Goal: Task Accomplishment & Management: Complete application form

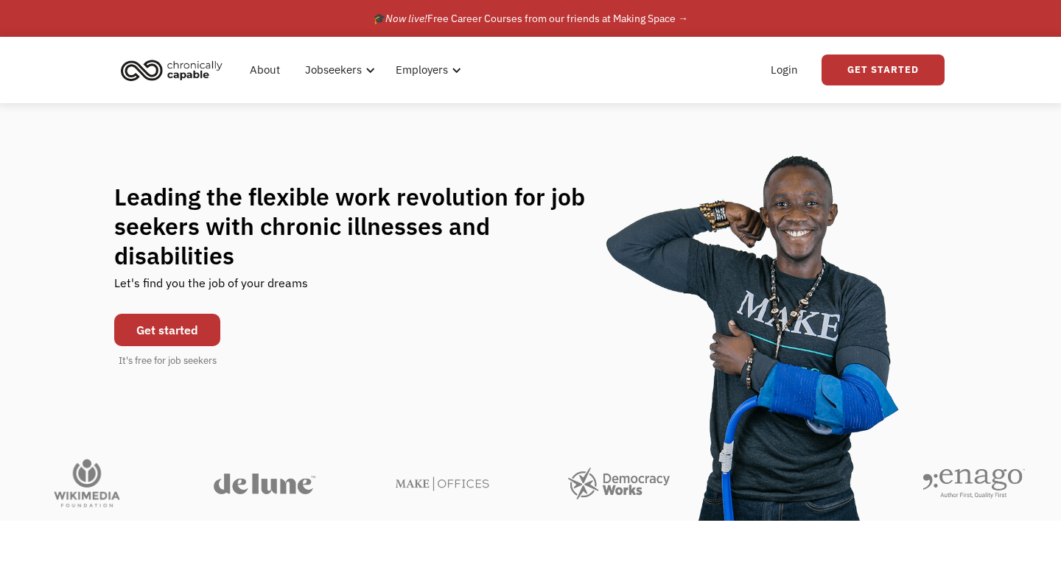
click at [189, 315] on link "Get started" at bounding box center [167, 330] width 106 height 32
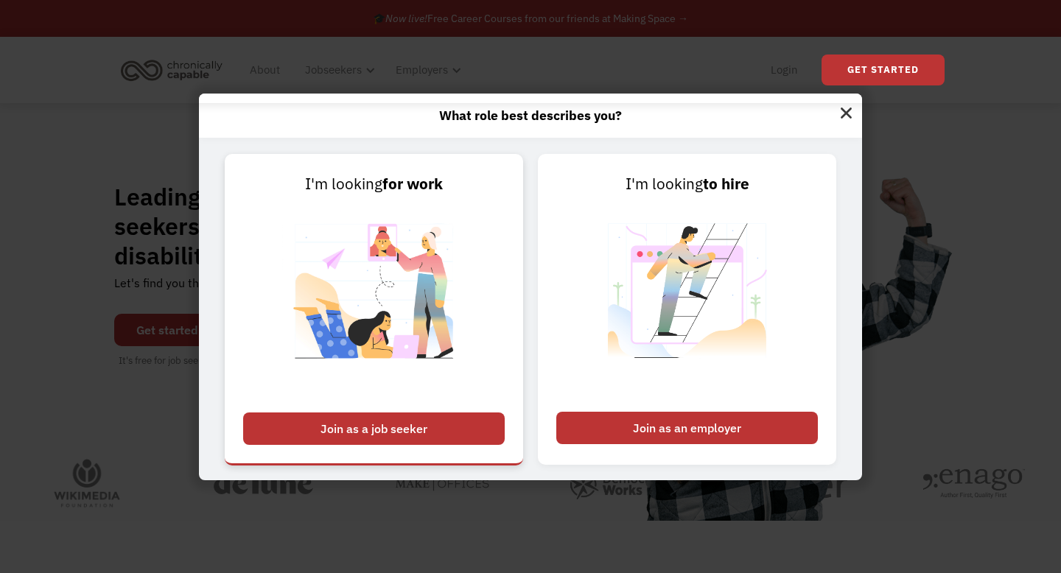
click at [412, 433] on div "Join as a job seeker" at bounding box center [374, 429] width 262 height 32
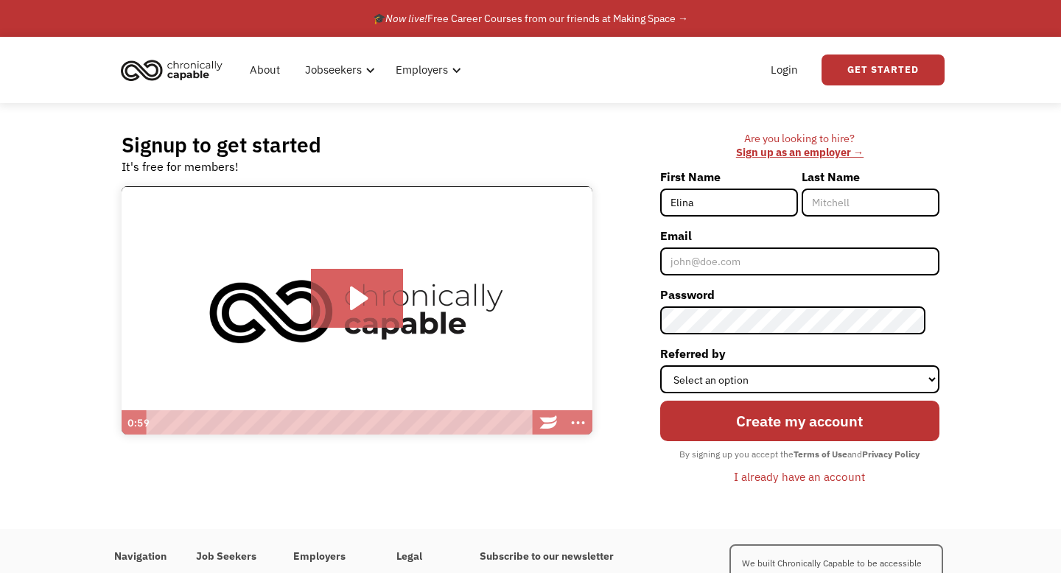
type input "Elina"
type input "Bosserman"
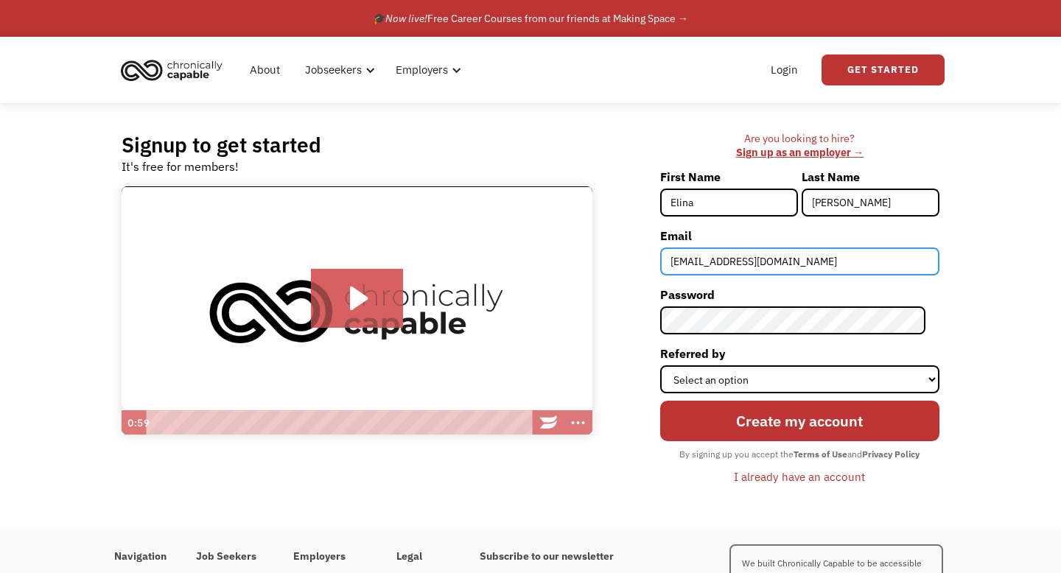
type input "ejboss06@gmail.com"
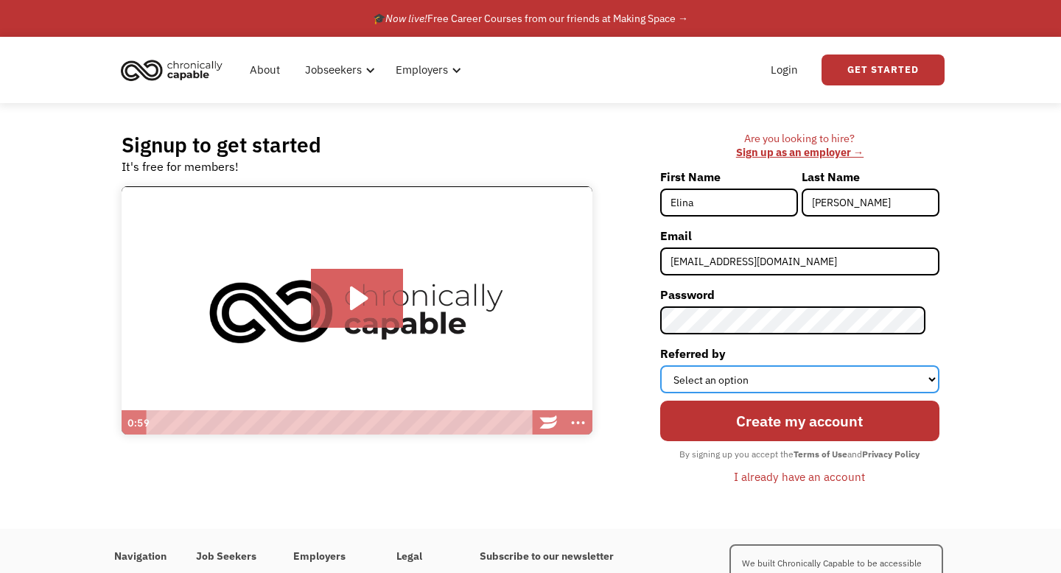
click at [887, 380] on select "Select an option Instagram Facebook Twitter Search Engine News Article Word of …" at bounding box center [799, 379] width 279 height 28
select select "Search Engine"
click at [673, 365] on select "Select an option Instagram Facebook Twitter Search Engine News Article Word of …" at bounding box center [799, 379] width 279 height 28
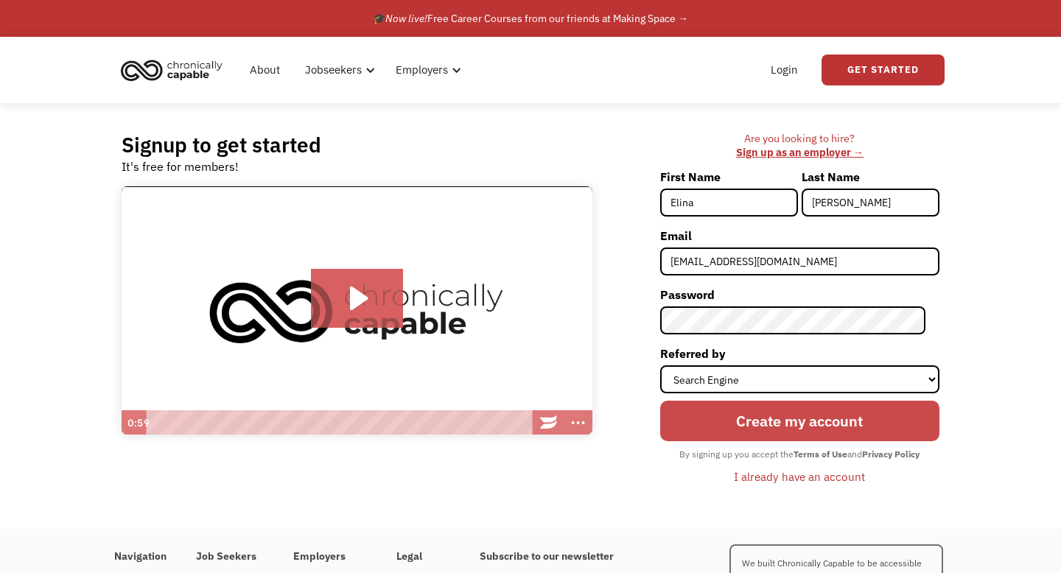
click at [743, 420] on input "Create my account" at bounding box center [799, 421] width 279 height 41
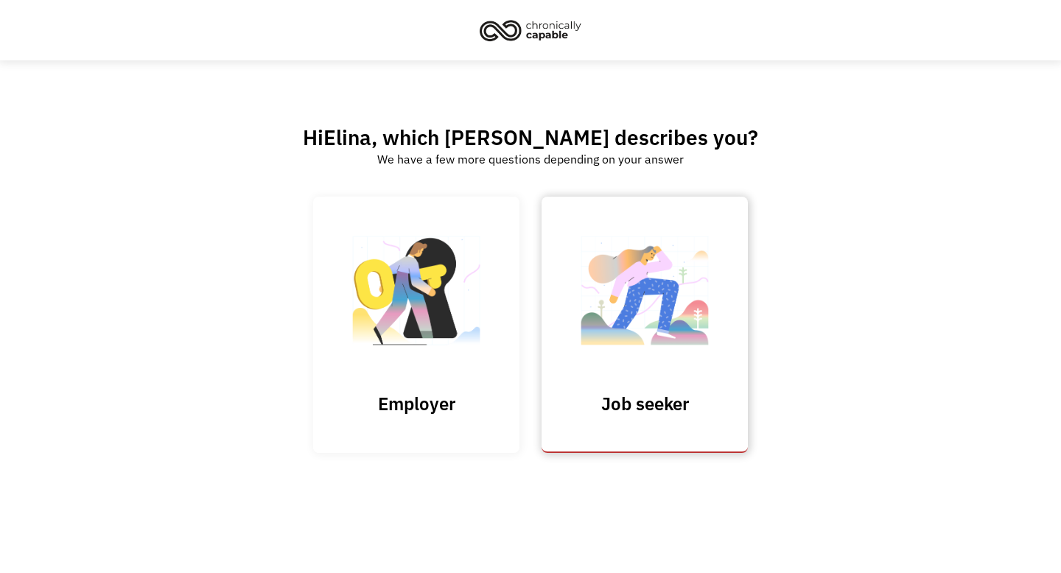
click at [669, 370] on img at bounding box center [644, 298] width 147 height 144
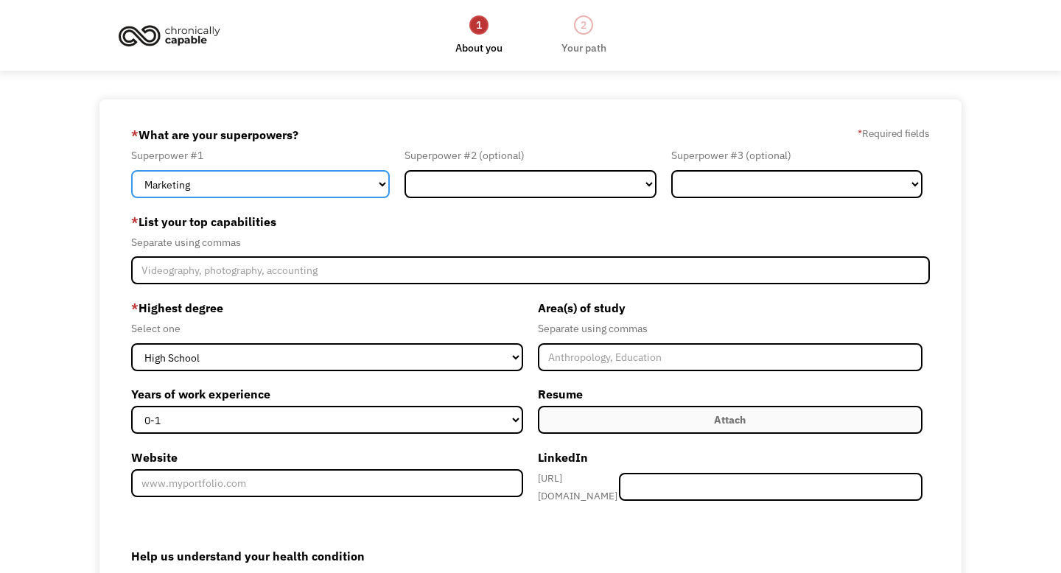
click at [258, 172] on select "Marketing Human Resources Finance Technology Operations Sales Industrial & Manu…" at bounding box center [260, 184] width 259 height 28
click at [131, 170] on select "Marketing Human Resources Finance Technology Operations Sales Industrial & Manu…" at bounding box center [260, 184] width 259 height 28
click at [248, 188] on select "Marketing Human Resources Finance Technology Operations Sales Industrial & Manu…" at bounding box center [260, 184] width 259 height 28
select select "Customer Service"
click at [131, 170] on select "Marketing Human Resources Finance Technology Operations Sales Industrial & Manu…" at bounding box center [260, 184] width 259 height 28
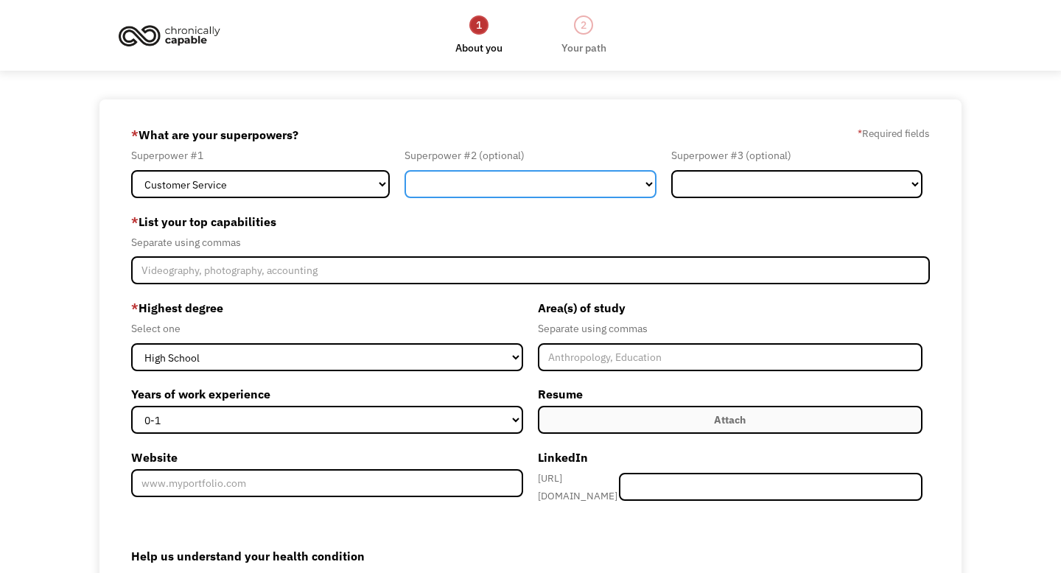
click at [502, 183] on select "Marketing Human Resources Finance Technology Operations Sales Industrial & Manu…" at bounding box center [529, 184] width 251 height 28
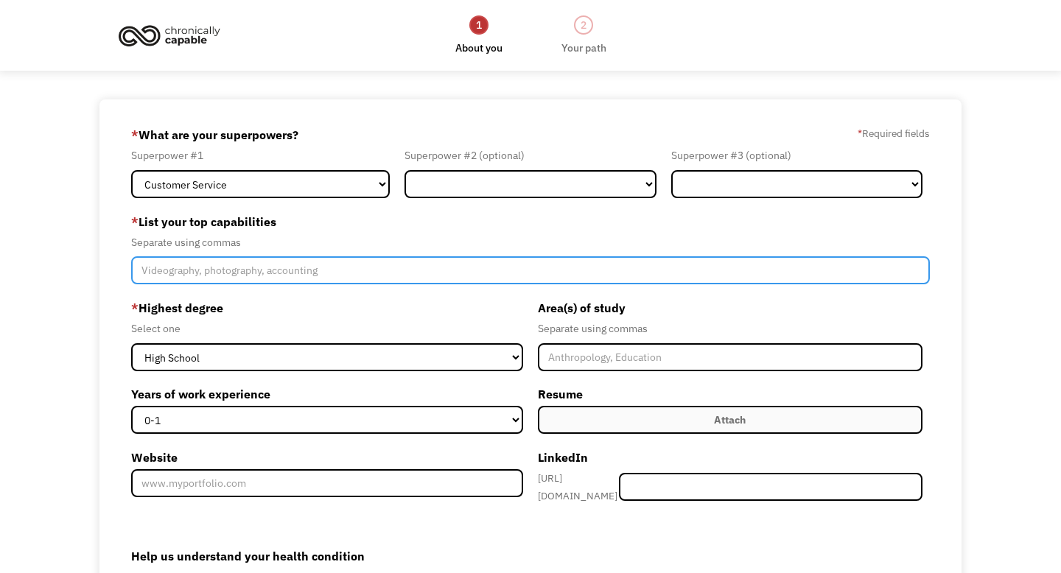
click at [289, 273] on input "Member-Create-Step1" at bounding box center [530, 270] width 799 height 28
type input "I"
type input "Pet care, photography, coffee maker"
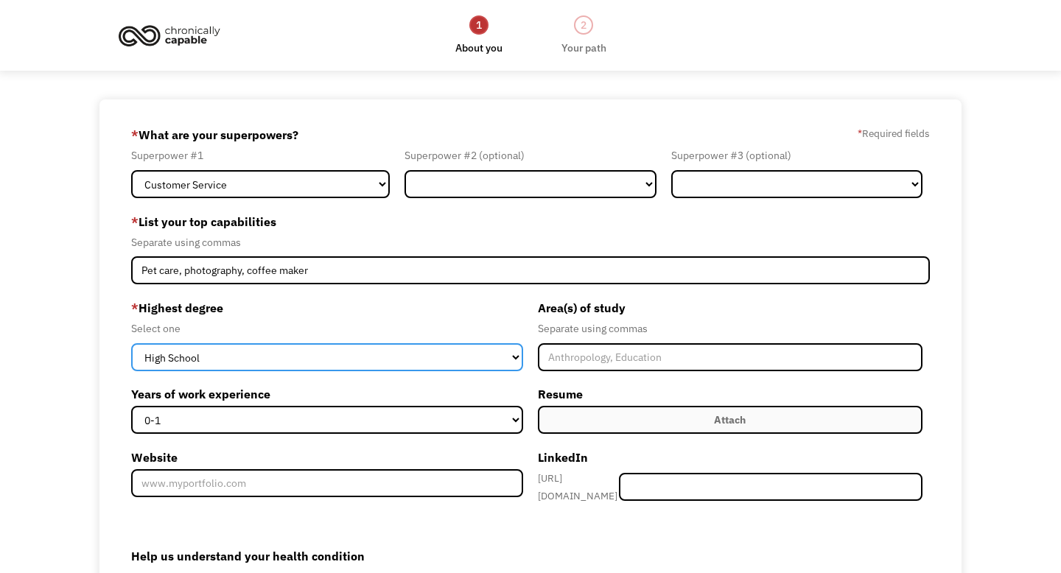
click at [220, 363] on select "High School Associates Bachelors Master's PhD" at bounding box center [327, 357] width 392 height 28
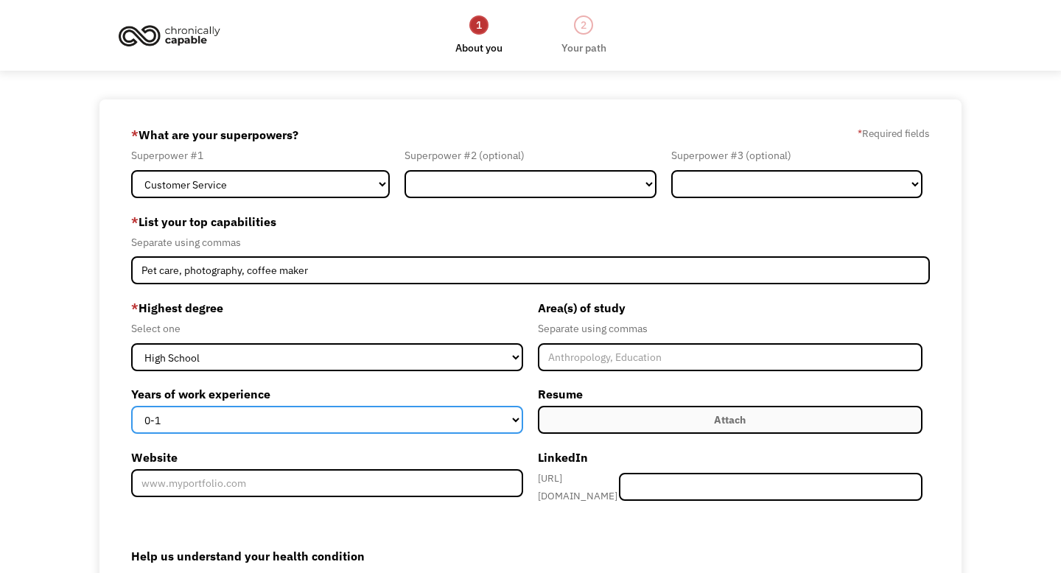
click at [413, 422] on select "0-1 2-4 5-10 11-15 15+" at bounding box center [327, 420] width 392 height 28
select select "2-4"
click at [131, 406] on select "0-1 2-4 5-10 11-15 15+" at bounding box center [327, 420] width 392 height 28
click at [511, 415] on select "0-1 2-4 5-10 11-15 15+" at bounding box center [327, 420] width 392 height 28
click at [131, 406] on select "0-1 2-4 5-10 11-15 15+" at bounding box center [327, 420] width 392 height 28
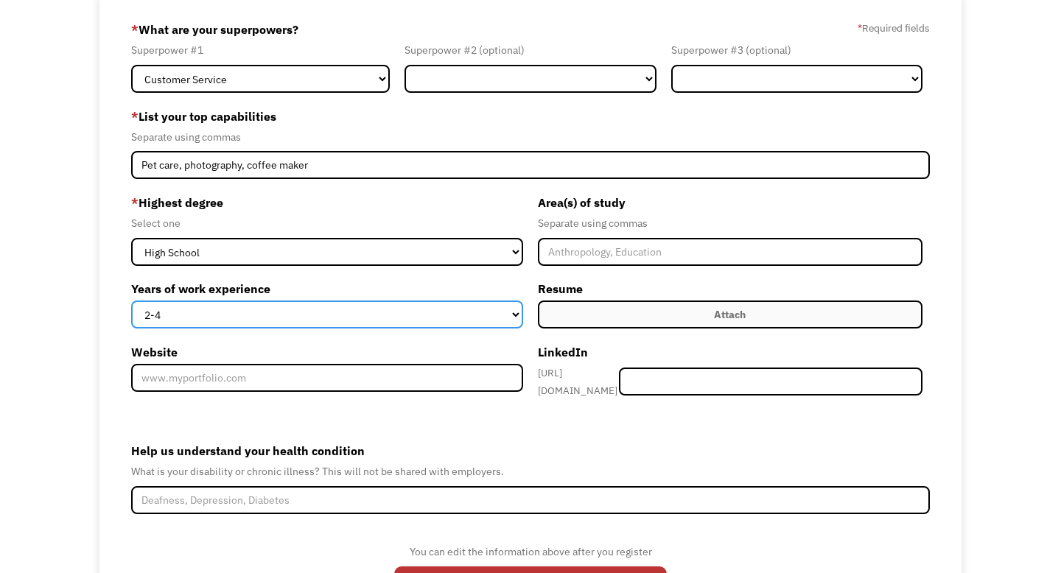
scroll to position [195, 0]
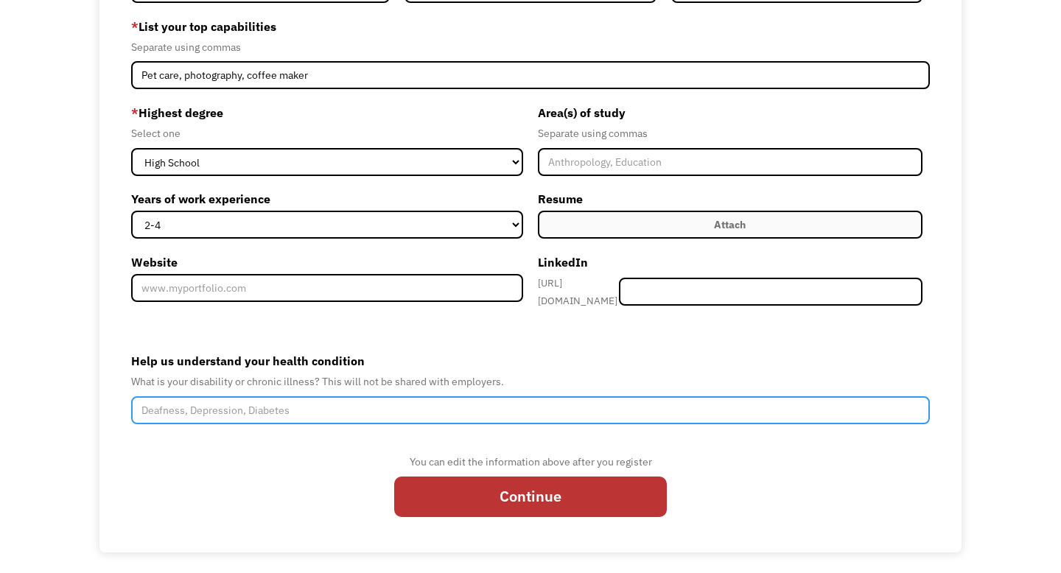
click at [406, 397] on input "Help us understand your health condition" at bounding box center [530, 410] width 799 height 28
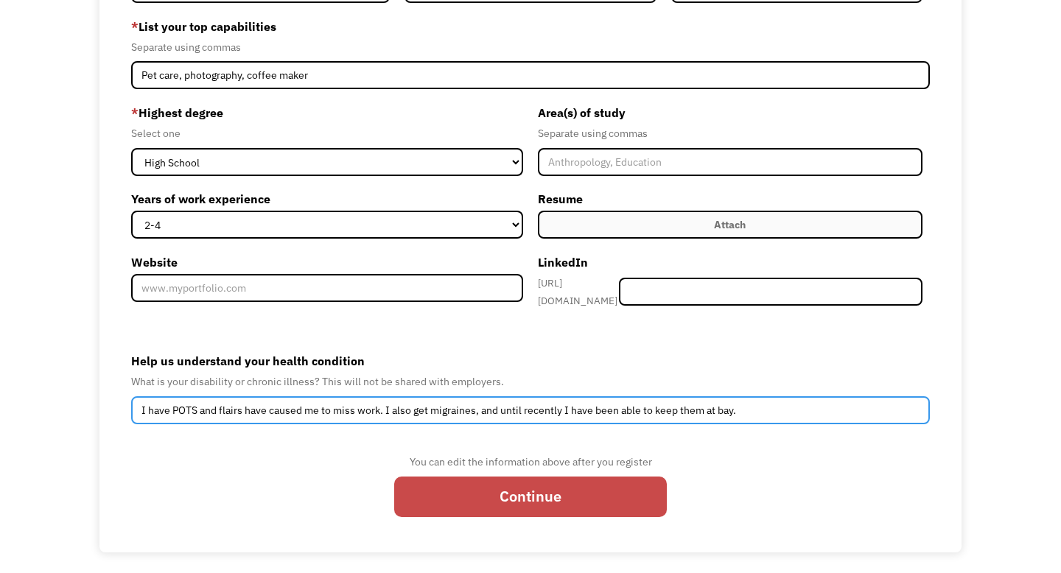
type input "I have POTS and flairs have caused me to miss work. I also get migraines, and u…"
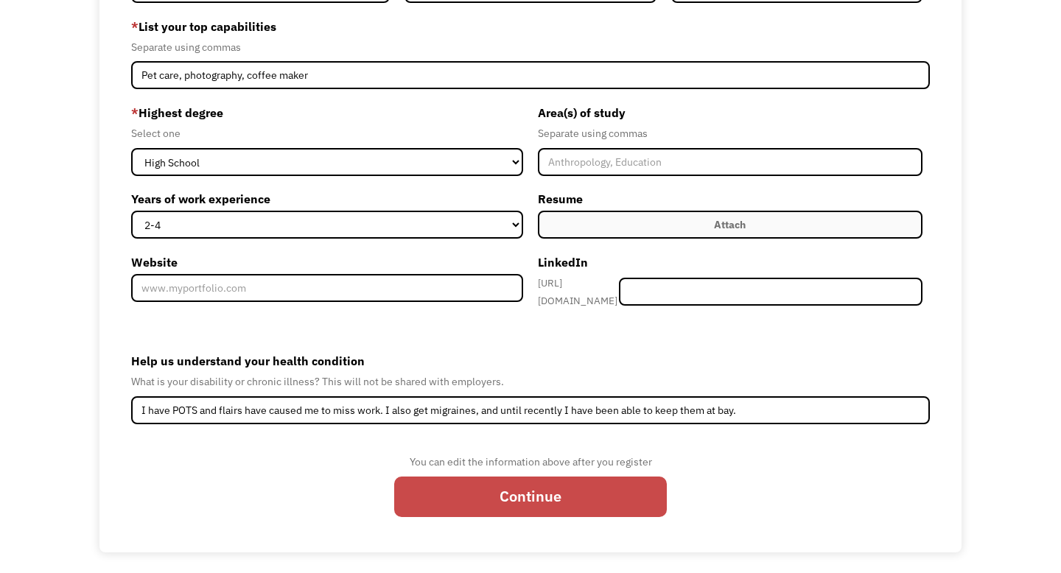
click at [510, 496] on input "Continue" at bounding box center [530, 497] width 273 height 41
type input "Please wait..."
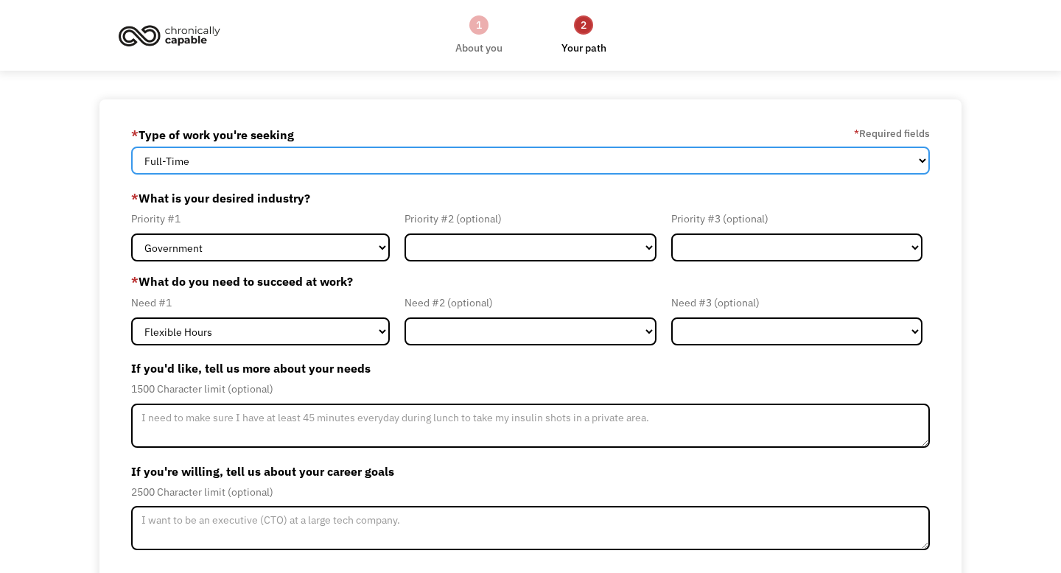
click at [207, 169] on select "Full-Time Part-Time Both Full-Time and Part-Time" at bounding box center [530, 161] width 799 height 28
select select "Both Full-Time and Part-Time"
click at [131, 147] on select "Full-Time Part-Time Both Full-Time and Part-Time" at bounding box center [530, 161] width 799 height 28
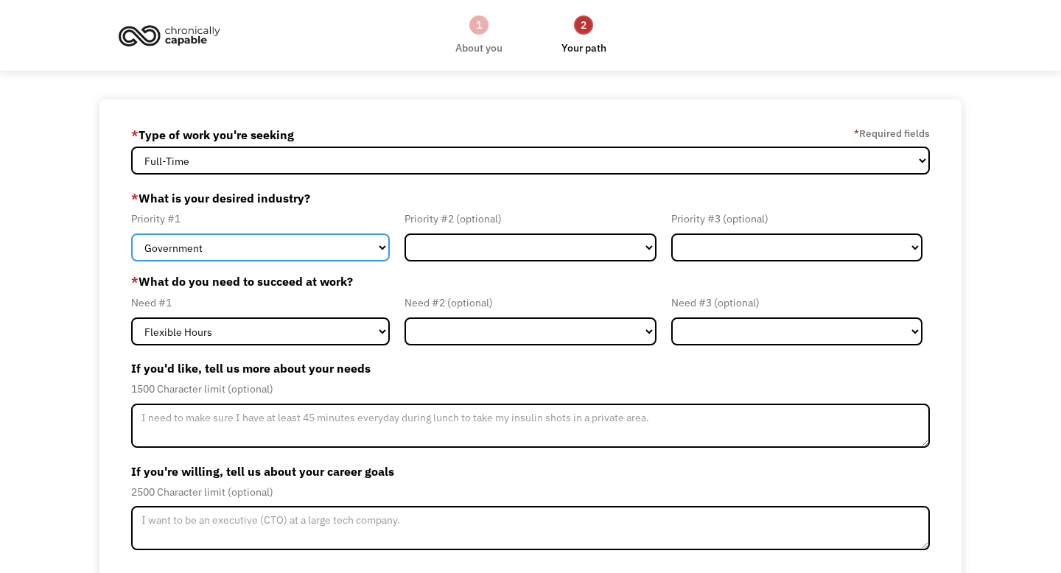
click at [213, 257] on select "Government Finance & Insurance Health & Social Care Tech & Engineering Creative…" at bounding box center [260, 248] width 259 height 28
select select "Administrative"
click at [131, 234] on select "Government Finance & Insurance Health & Social Care Tech & Engineering Creative…" at bounding box center [260, 248] width 259 height 28
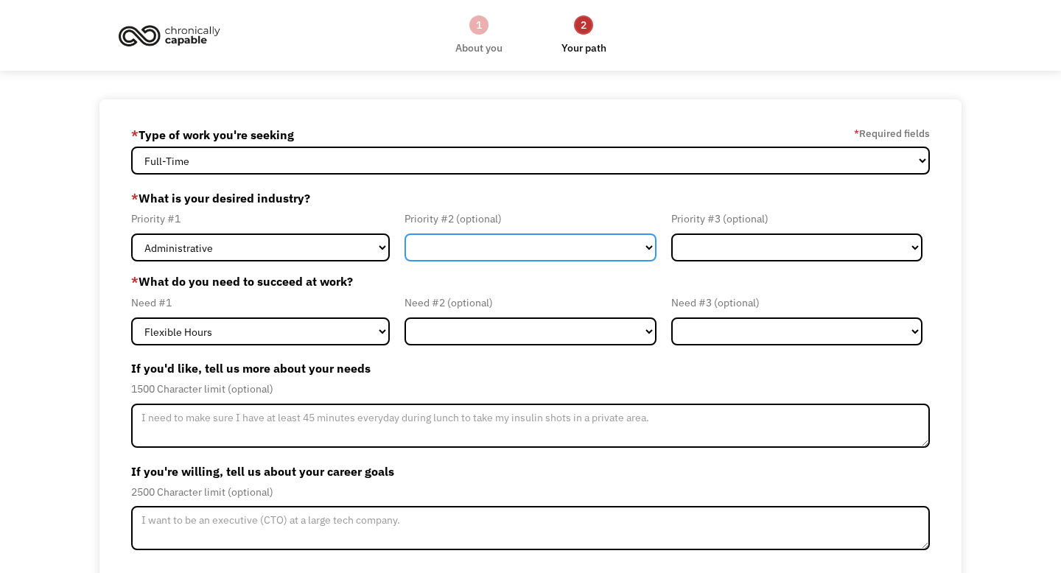
click at [452, 238] on select "Government Finance & Insurance Health & Social Care Tech & Engineering Creative…" at bounding box center [529, 248] width 251 height 28
select select "Other"
click at [404, 234] on select "Government Finance & Insurance Health & Social Care Tech & Engineering Creative…" at bounding box center [529, 248] width 251 height 28
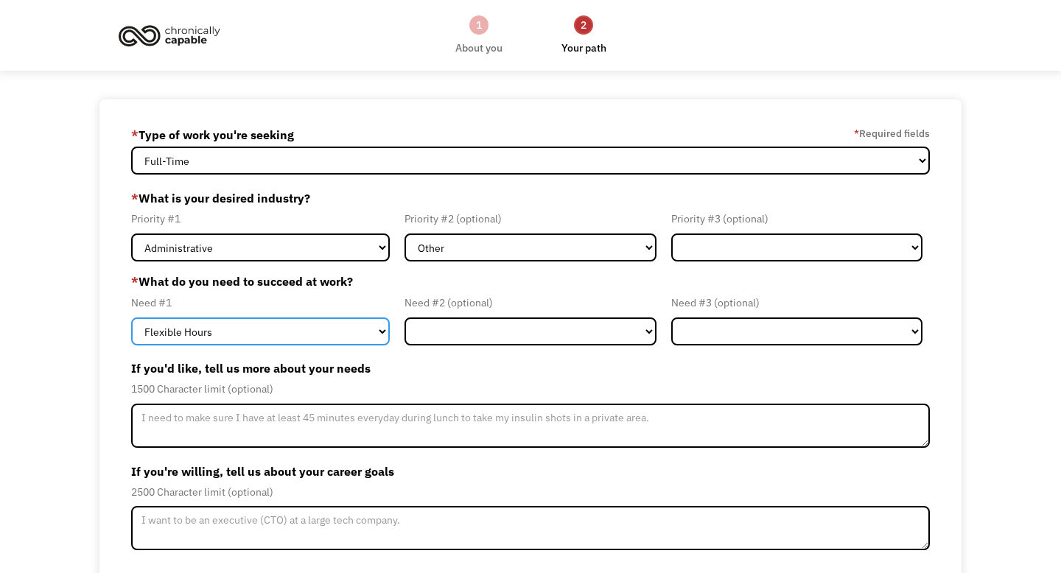
click at [193, 337] on select "Flexible Hours Remote Work Service Animal On-site Accommodations Visual Support…" at bounding box center [260, 332] width 259 height 28
click at [131, 318] on select "Flexible Hours Remote Work Service Animal On-site Accommodations Visual Support…" at bounding box center [260, 332] width 259 height 28
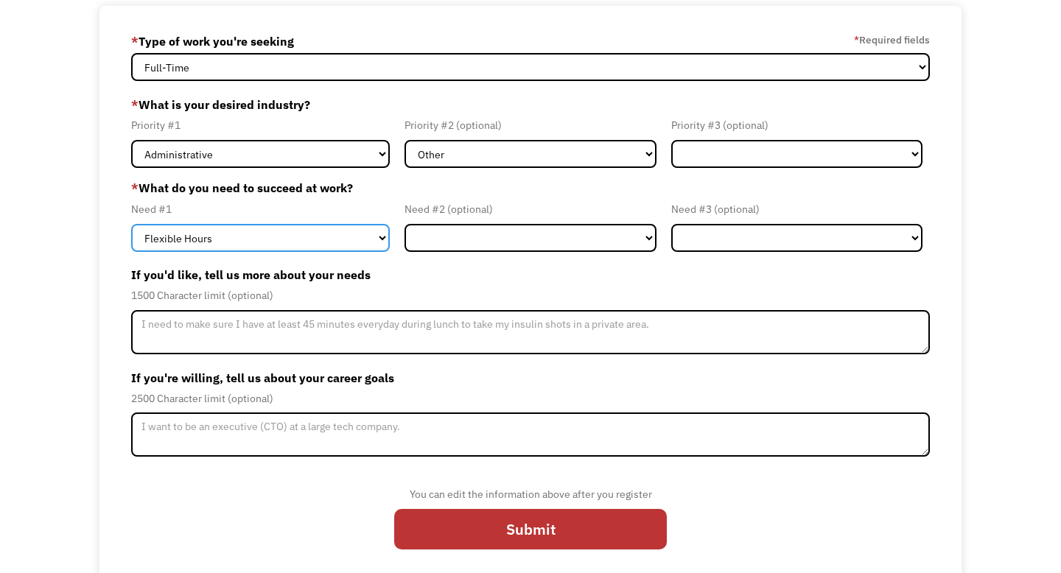
scroll to position [97, 0]
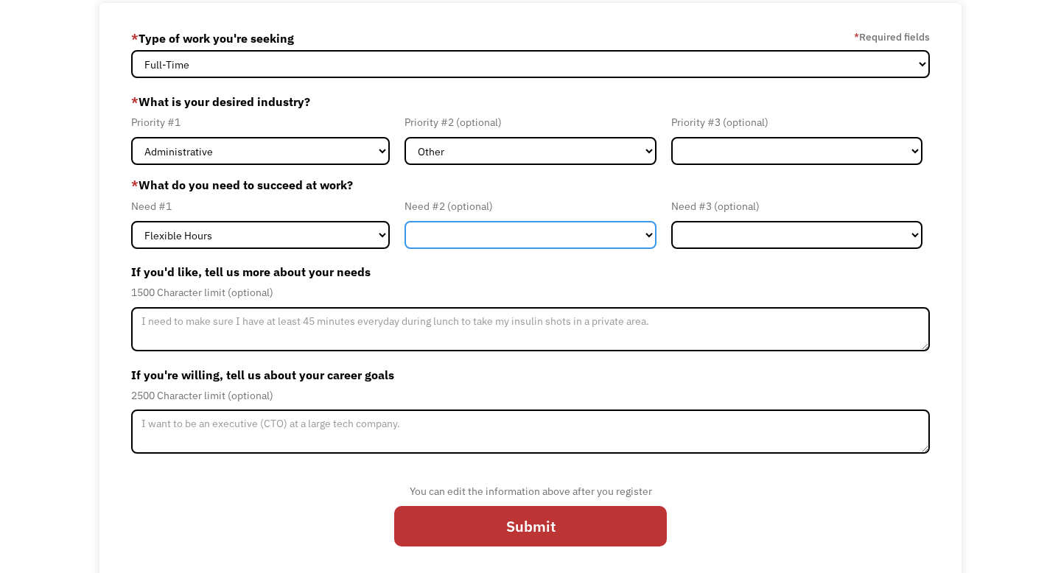
click at [516, 225] on select "Flexible Hours Remote Work Service Animal On-site Accommodations Visual Support…" at bounding box center [529, 235] width 251 height 28
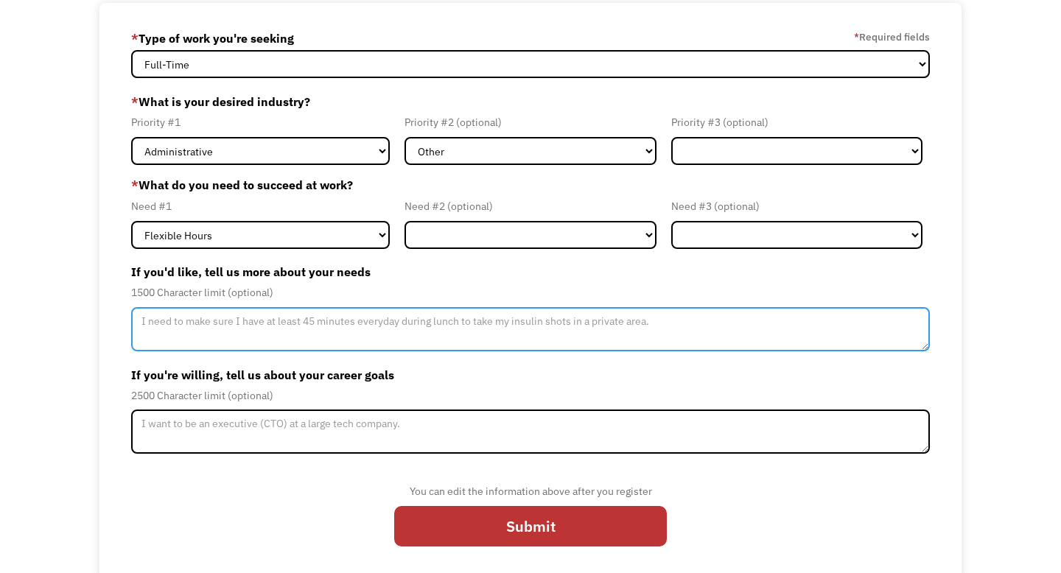
click at [195, 323] on textarea "Member-Update-Form-Step2" at bounding box center [530, 329] width 799 height 44
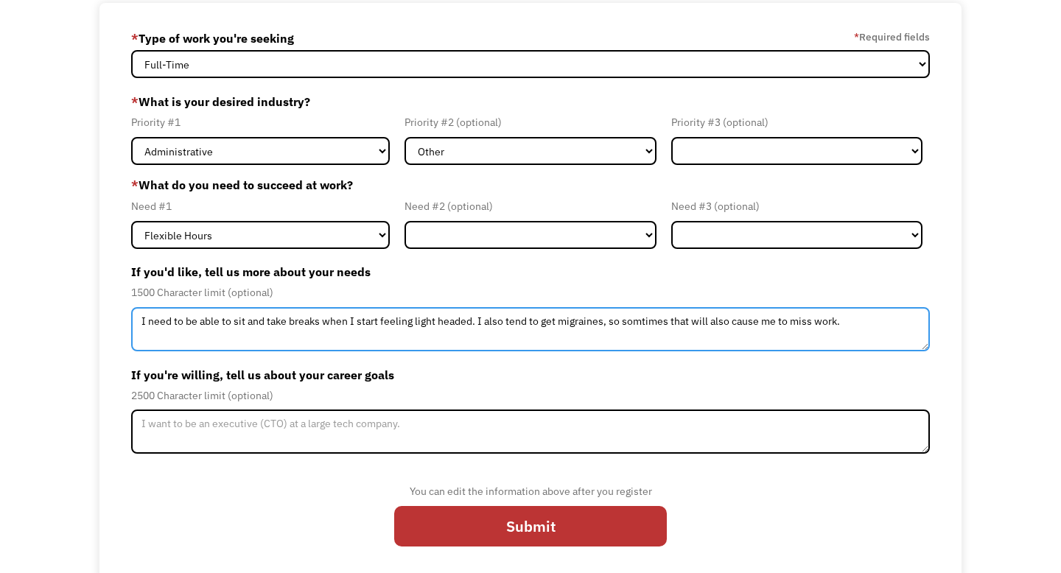
click at [637, 323] on textarea "I need to be able to sit and take breaks when I start feeling light headed. I a…" at bounding box center [530, 329] width 799 height 44
click at [723, 348] on textarea "I need to be able to sit and take breaks when I start feeling light headed. I a…" at bounding box center [530, 329] width 799 height 44
type textarea "I need to be able to sit and take breaks when I start feeling light headed. I a…"
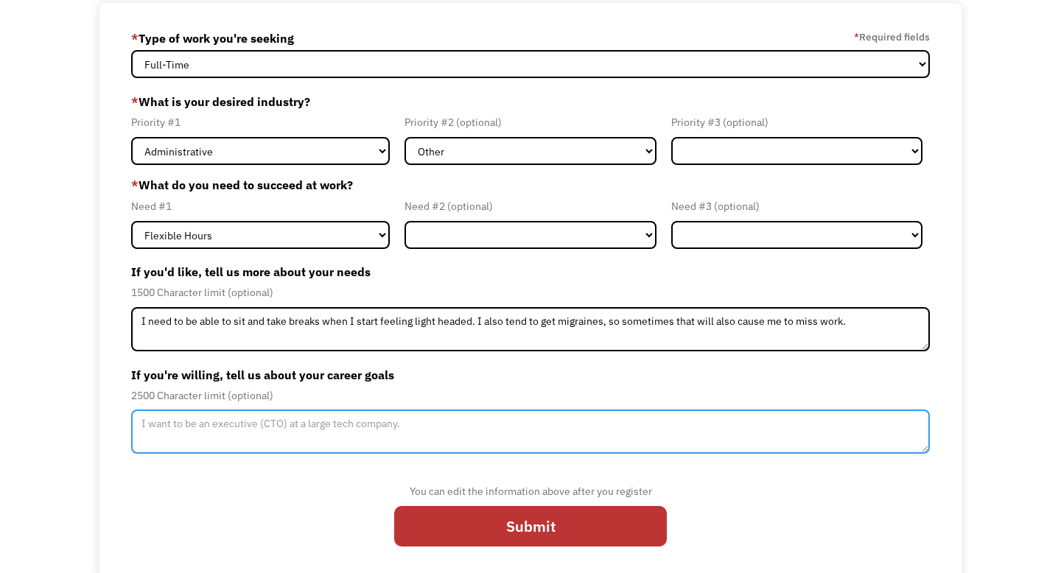
click at [349, 437] on textarea "Member-Update-Form-Step2" at bounding box center [530, 432] width 799 height 44
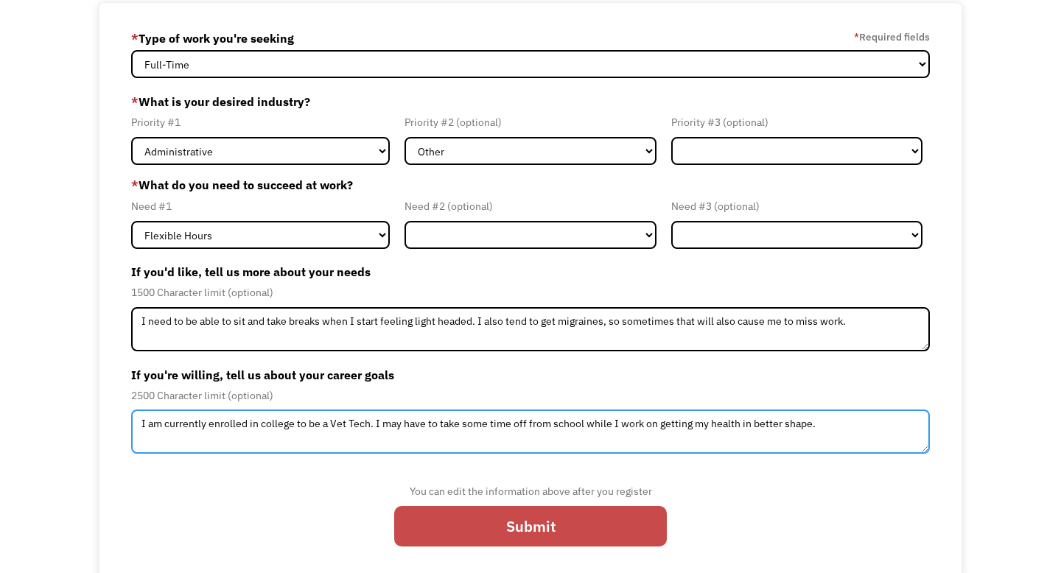
type textarea "I am currently enrolled in college to be a Vet Tech. I may have to take some ti…"
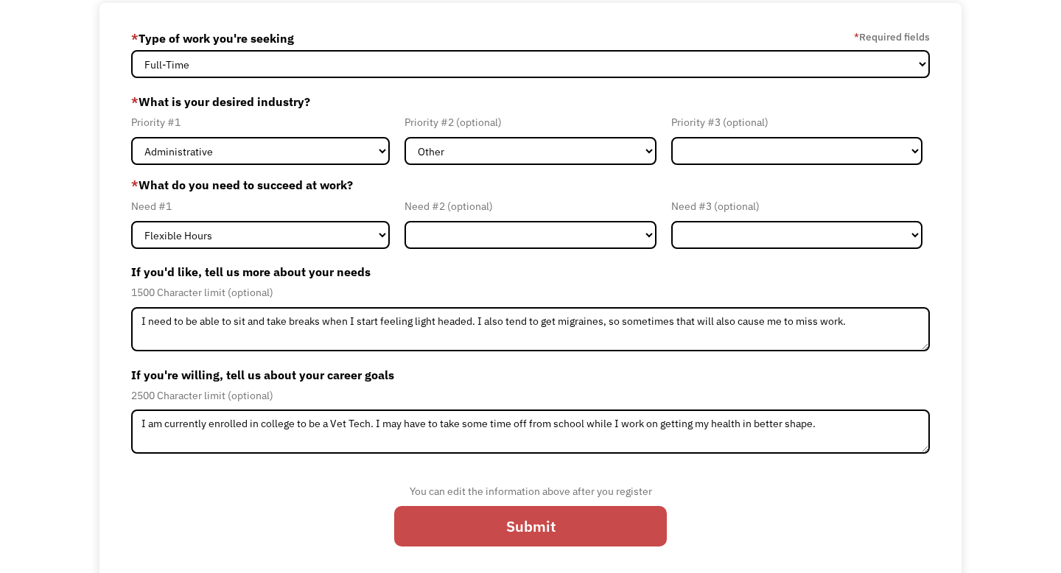
click at [472, 524] on input "Submit" at bounding box center [530, 526] width 273 height 41
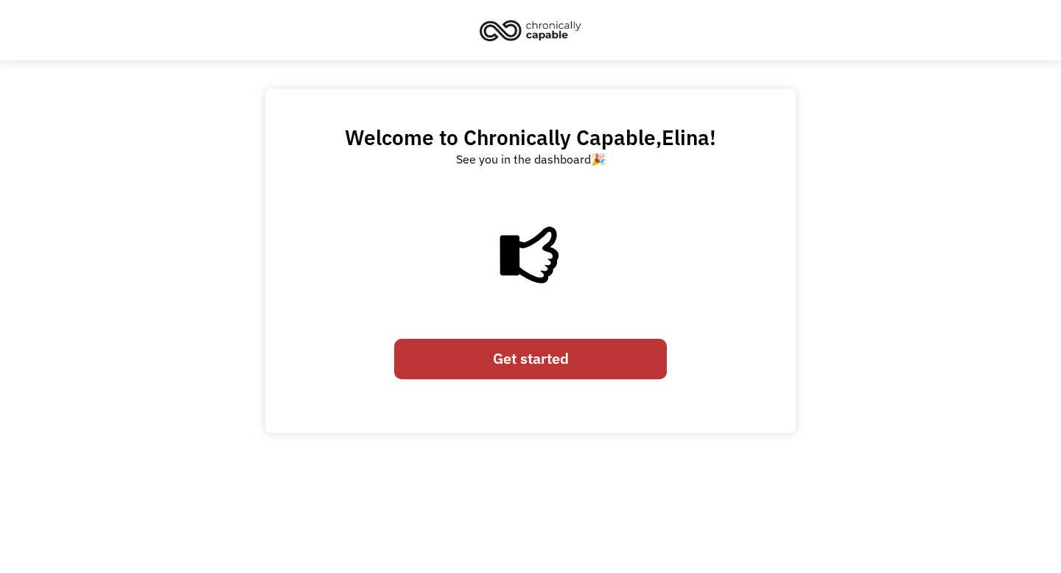
click at [504, 365] on link "Get started" at bounding box center [530, 359] width 273 height 41
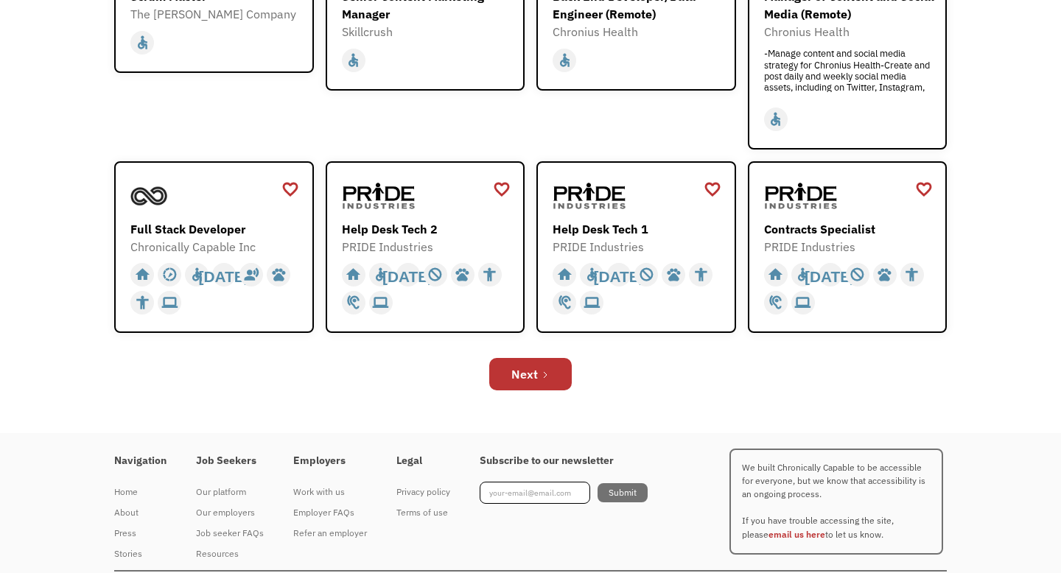
scroll to position [523, 0]
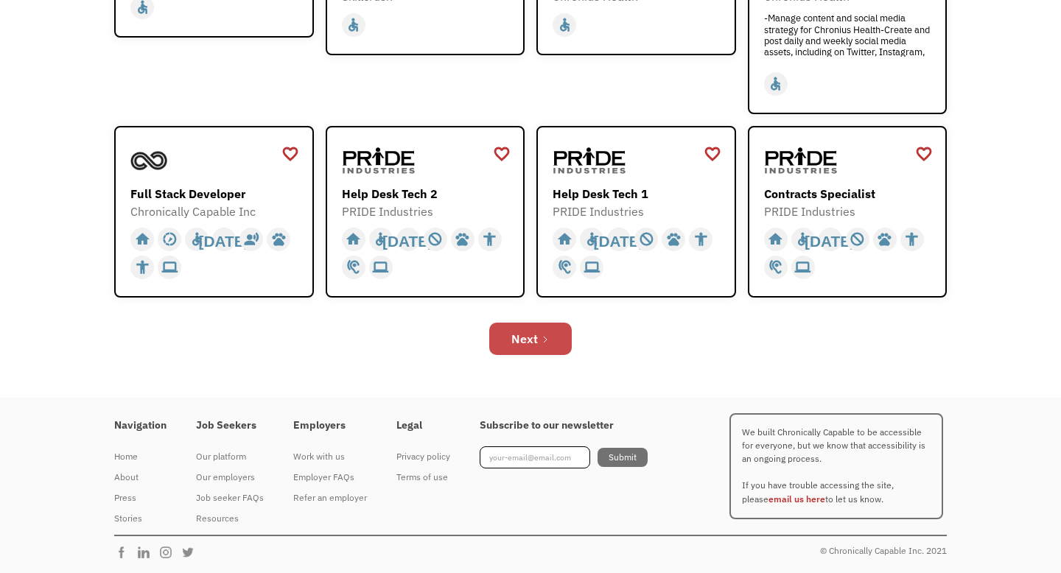
click at [542, 350] on link "Next" at bounding box center [530, 339] width 83 height 32
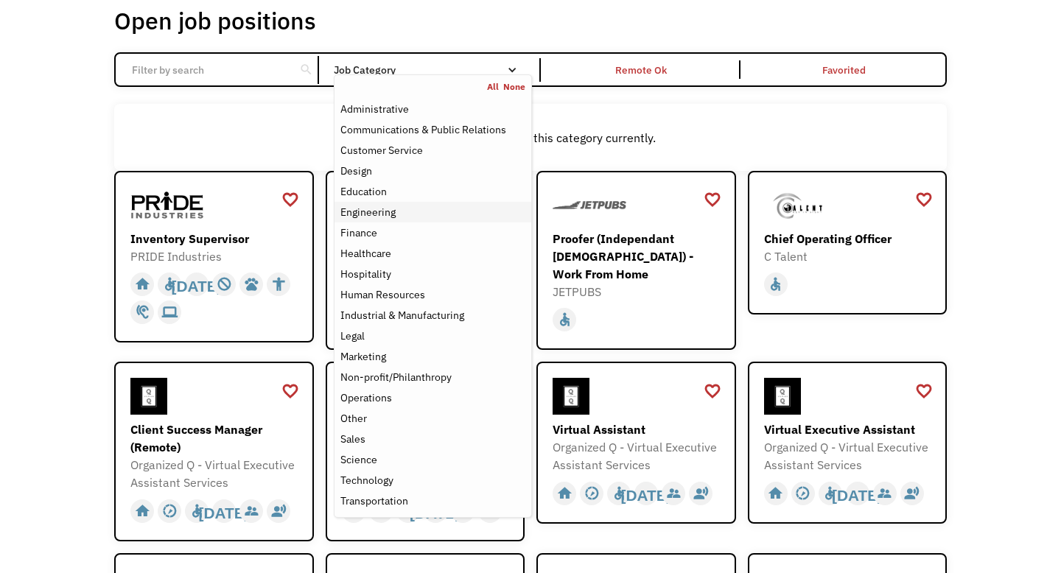
scroll to position [88, 0]
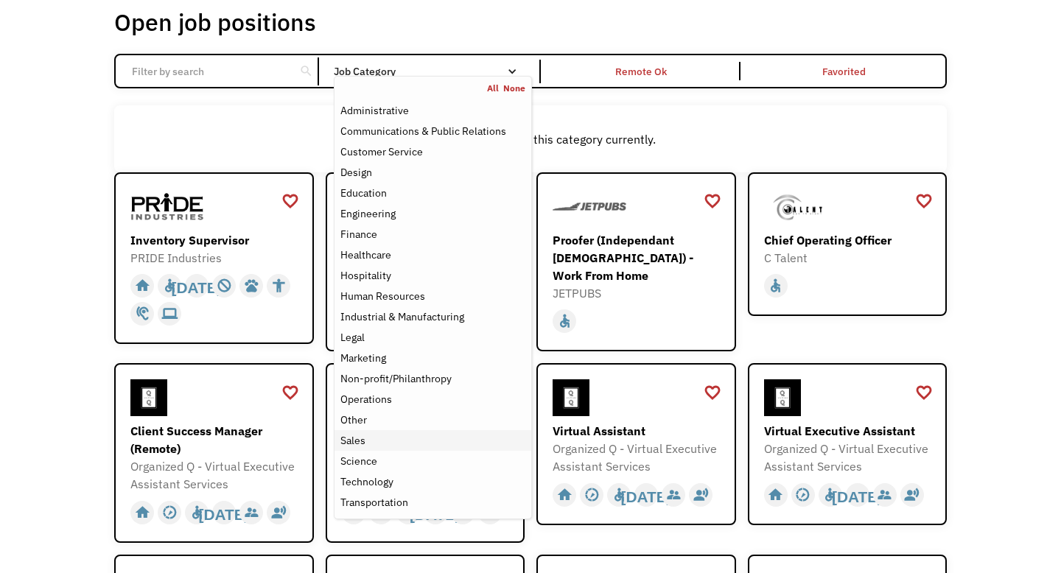
click at [358, 446] on div "Sales" at bounding box center [352, 441] width 25 height 18
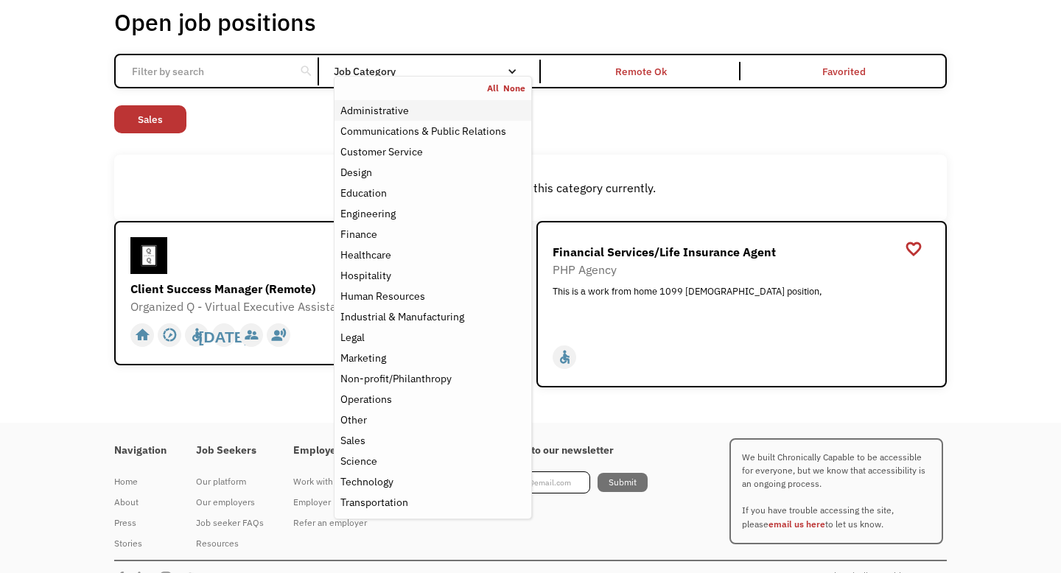
click at [381, 111] on div "Administrative" at bounding box center [374, 111] width 69 height 18
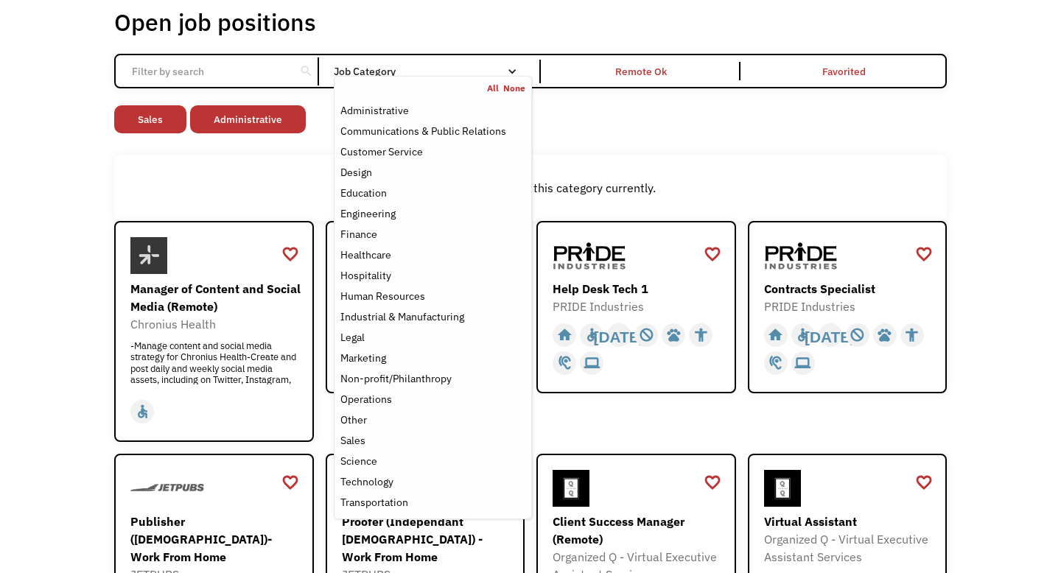
click at [389, 90] on div "All None" at bounding box center [432, 89] width 197 height 12
click at [495, 86] on link "All" at bounding box center [495, 89] width 16 height 12
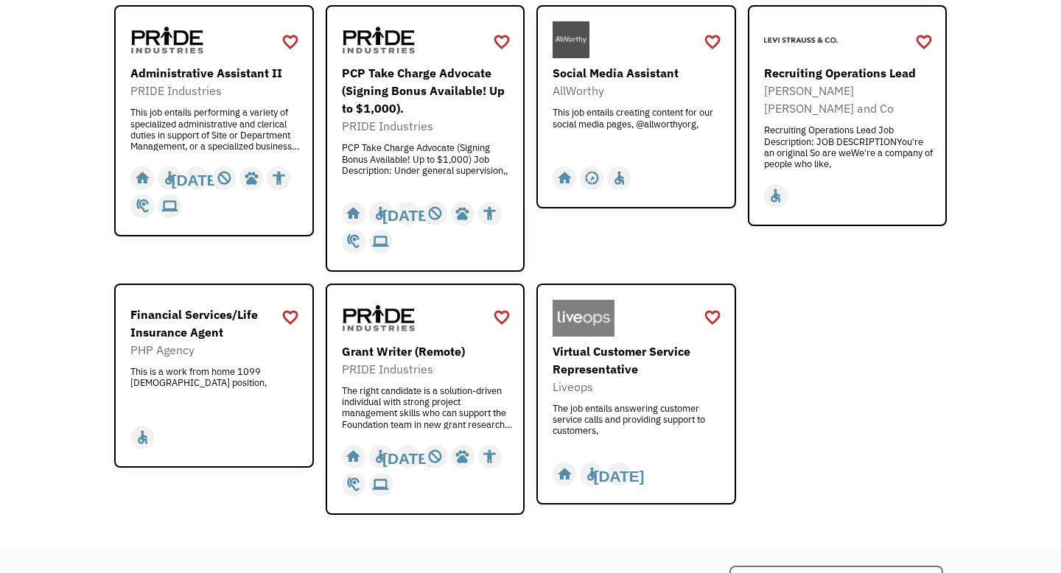
scroll to position [2258, 0]
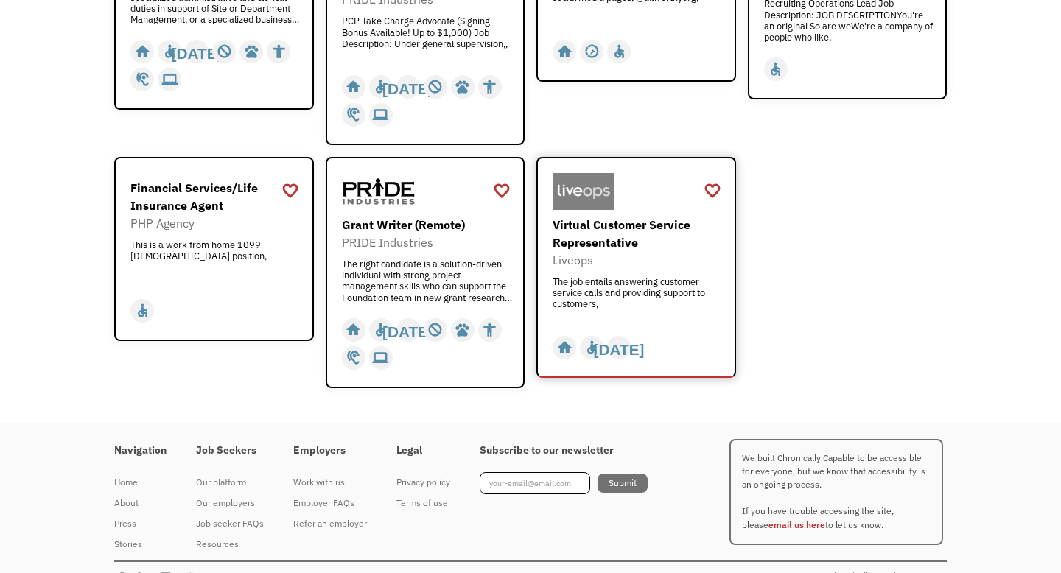
click at [576, 216] on div "Virtual Customer Service Representative" at bounding box center [638, 233] width 171 height 35
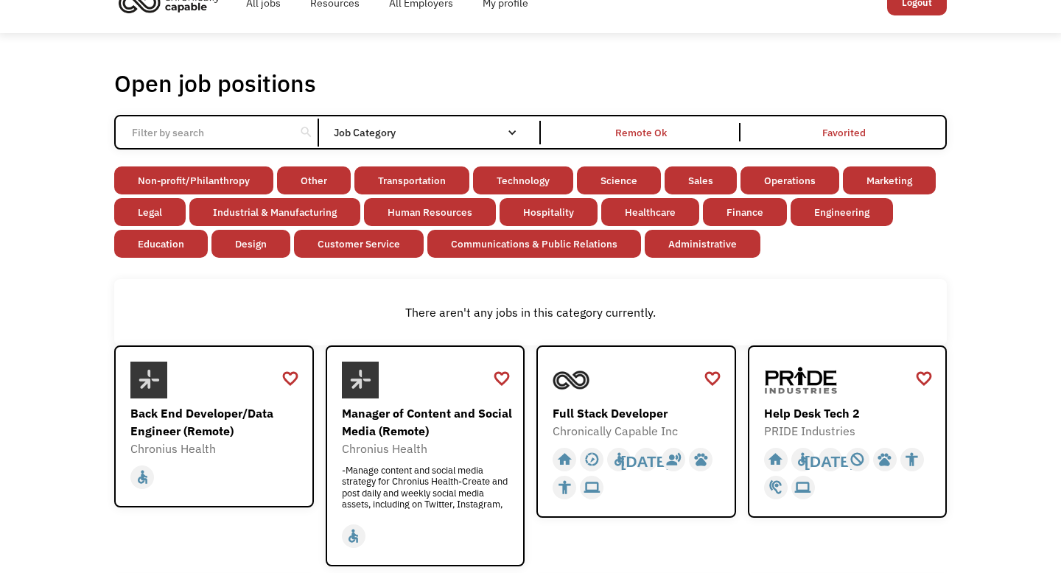
scroll to position [0, 0]
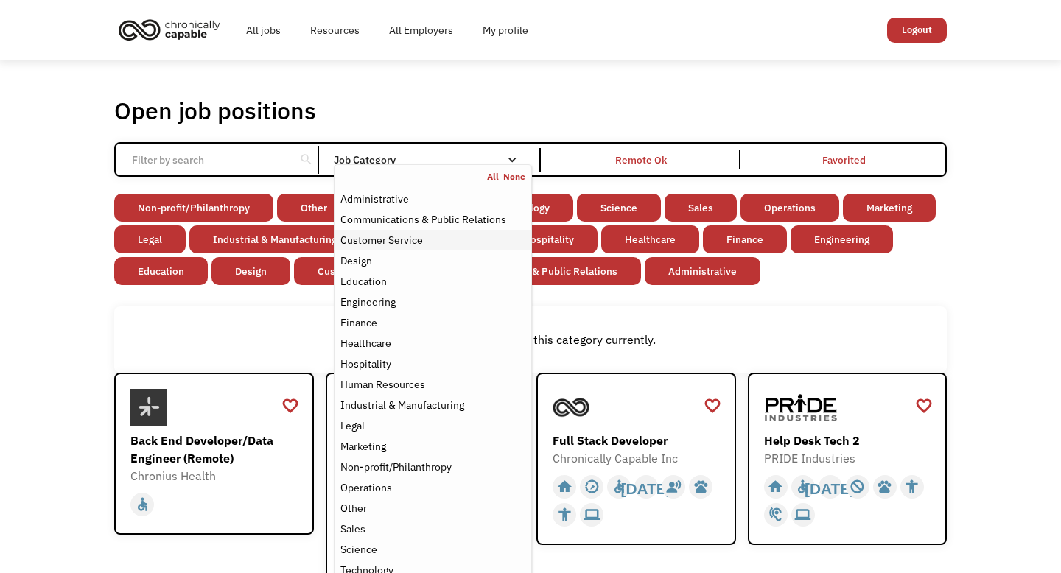
click at [402, 234] on div "Customer Service" at bounding box center [381, 240] width 83 height 18
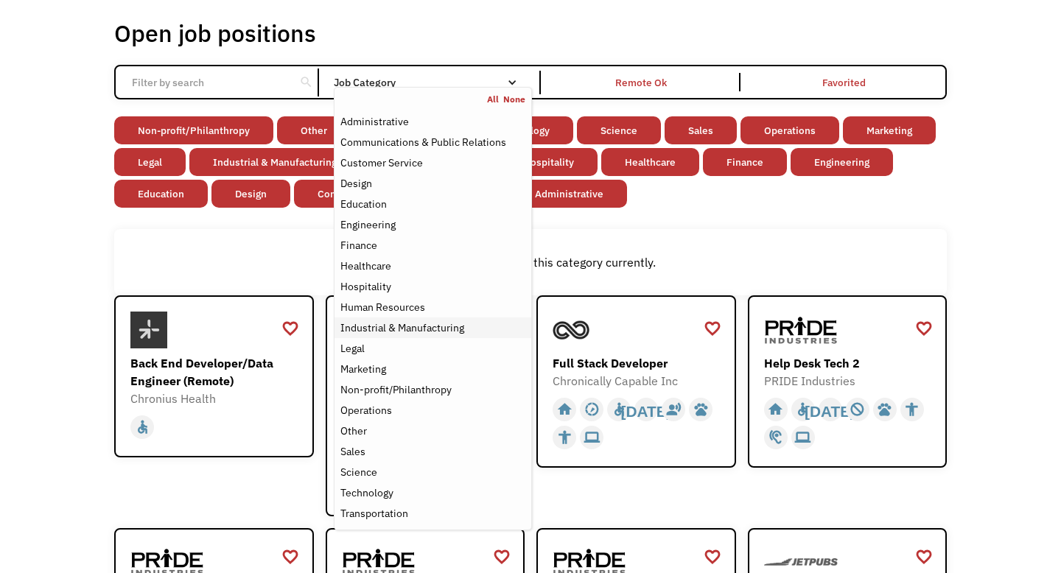
scroll to position [85, 0]
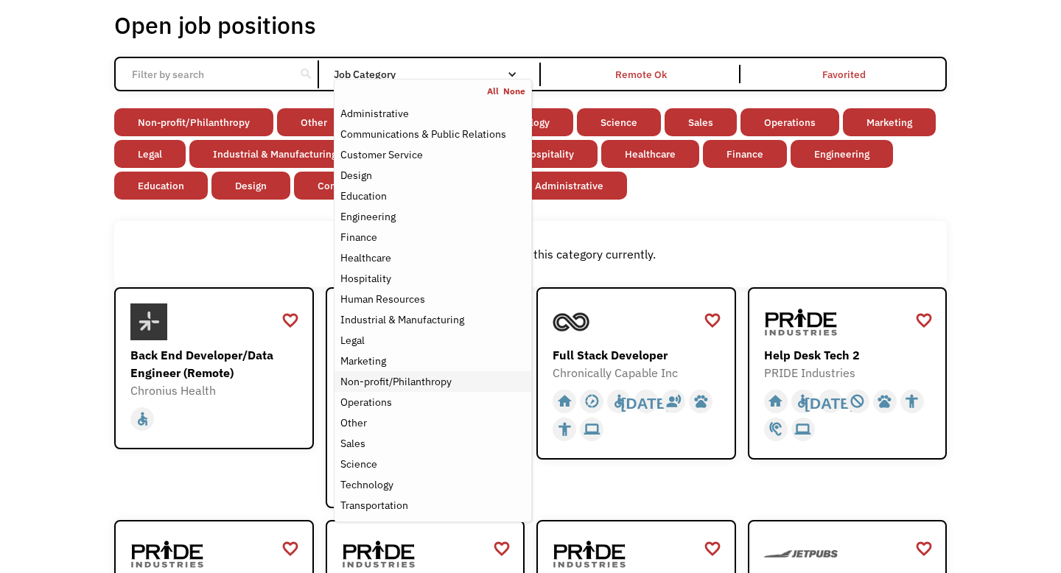
click at [393, 386] on div "Non-profit/Philanthropy" at bounding box center [395, 382] width 111 height 18
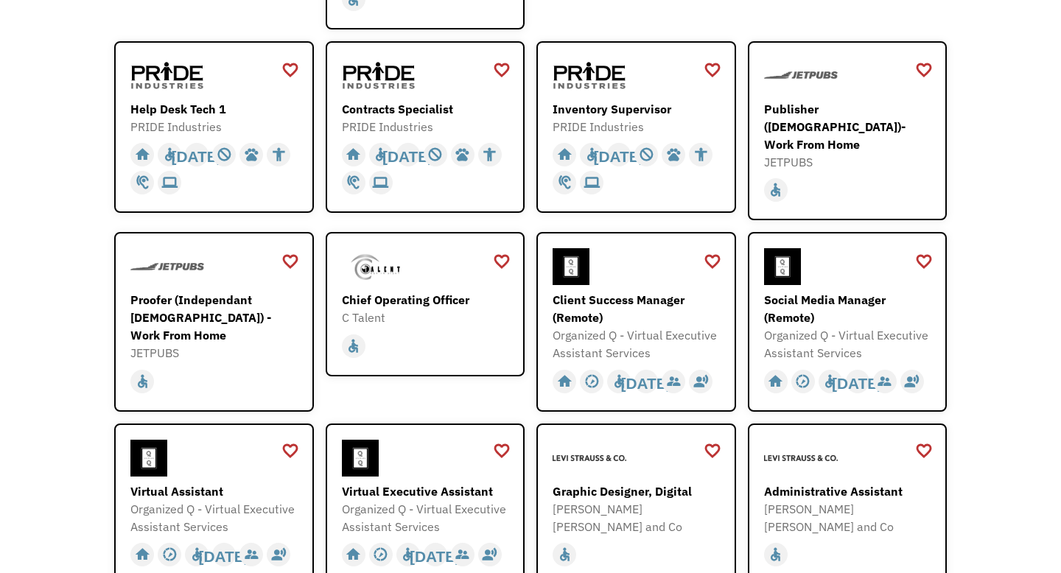
scroll to position [565, 0]
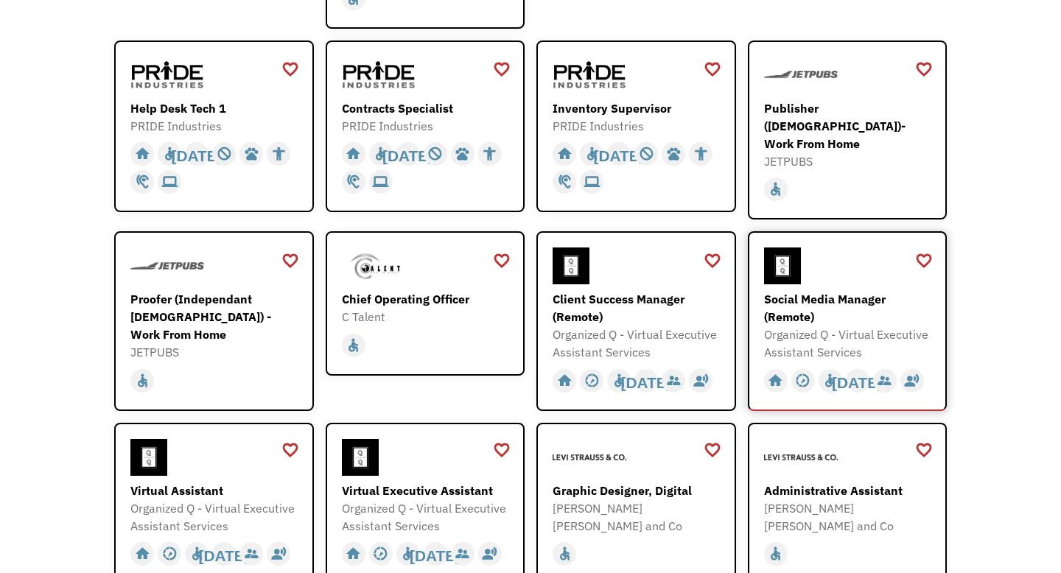
click at [793, 301] on div "Social Media Manager (Remote)" at bounding box center [849, 307] width 171 height 35
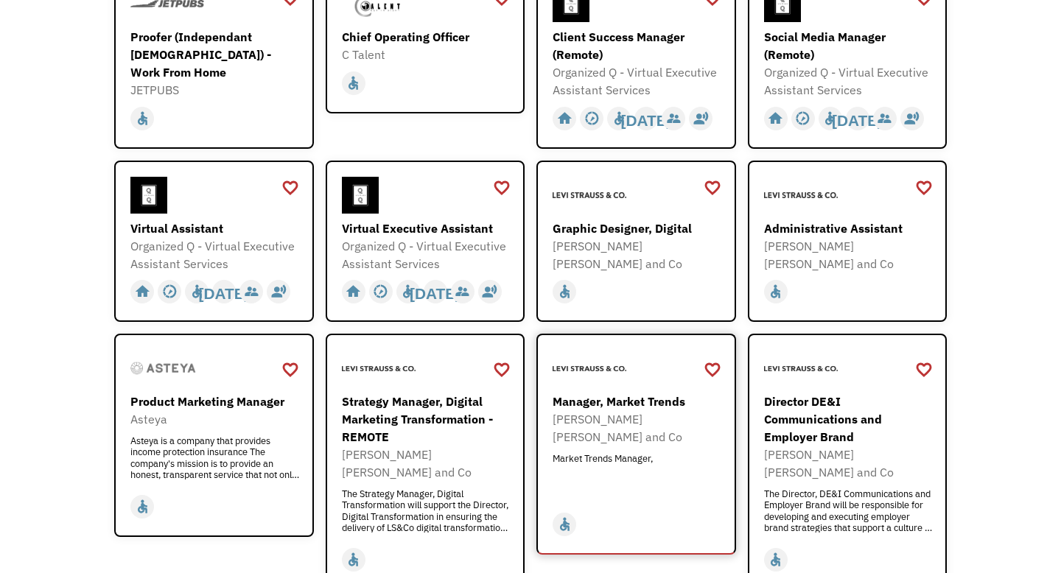
scroll to position [830, 0]
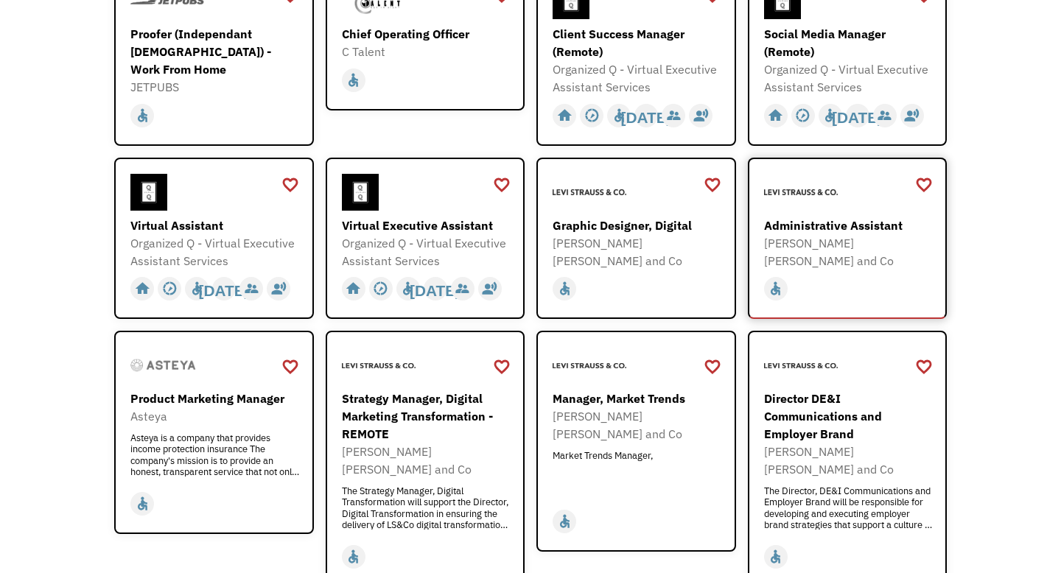
click at [809, 220] on div "Administrative Assistant" at bounding box center [849, 226] width 171 height 18
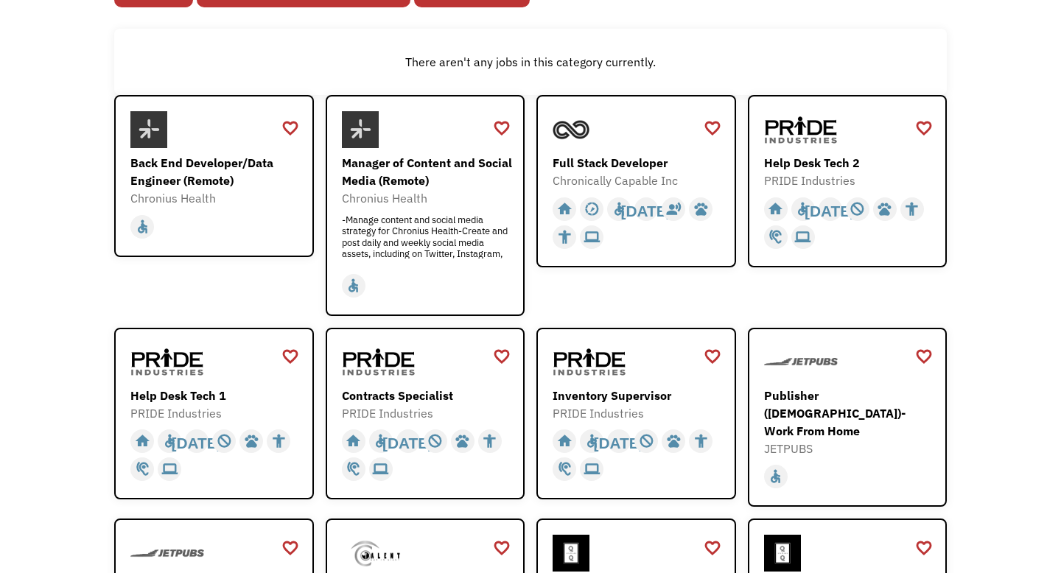
scroll to position [0, 0]
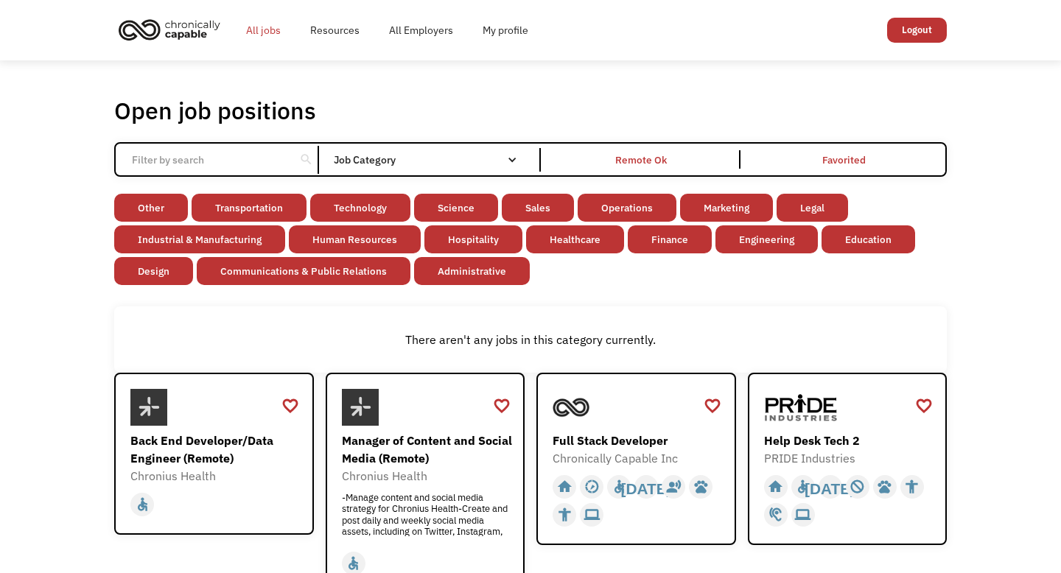
click at [267, 29] on link "All jobs" at bounding box center [263, 30] width 64 height 47
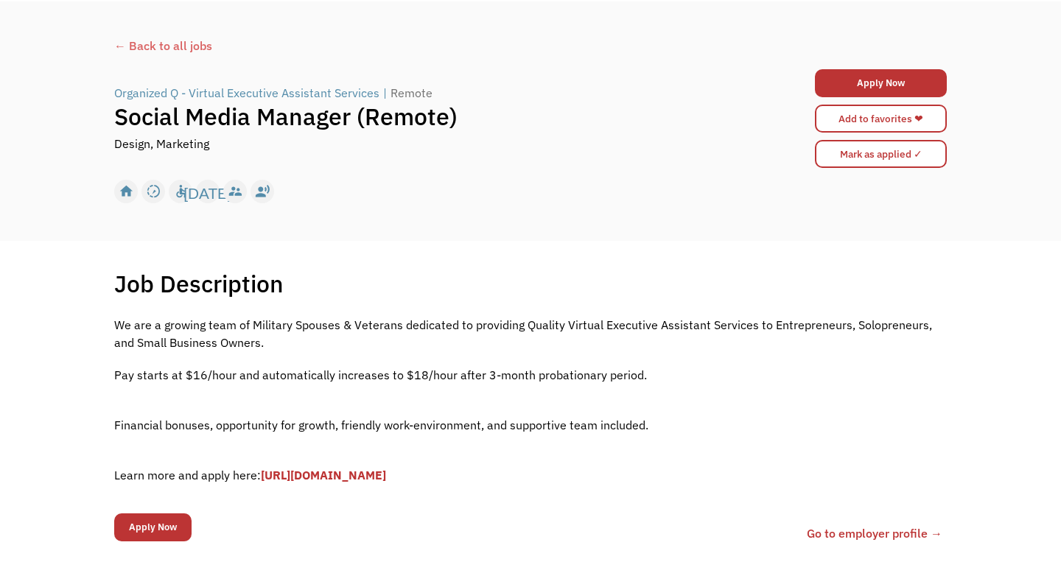
scroll to position [62, 0]
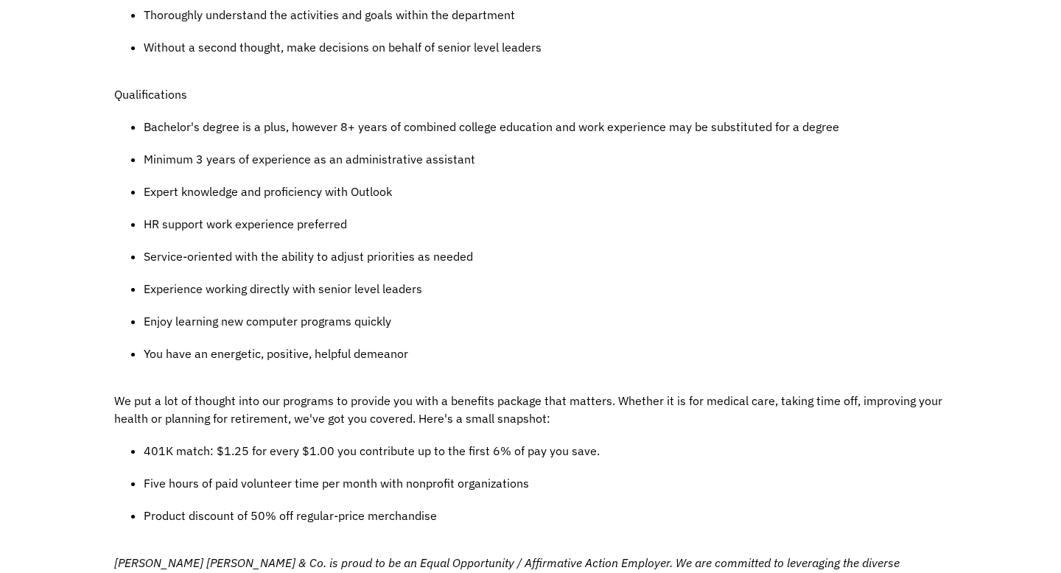
scroll to position [973, 0]
